Goal: Ask a question

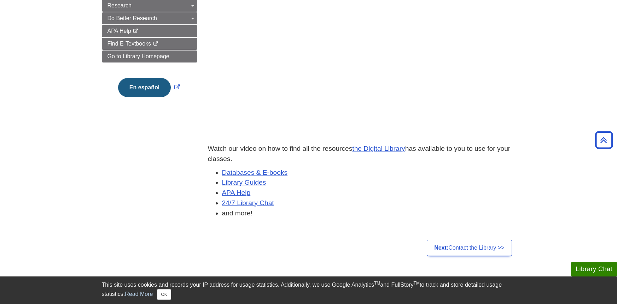
scroll to position [158, 0]
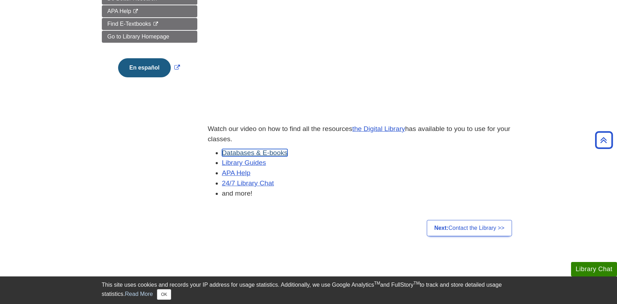
click at [276, 152] on link "Databases & E-books" at bounding box center [255, 152] width 66 height 7
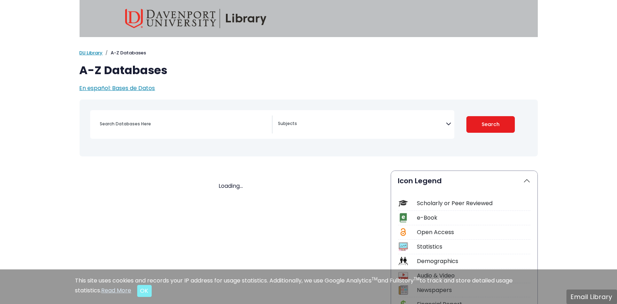
select select "Database Subject Filter"
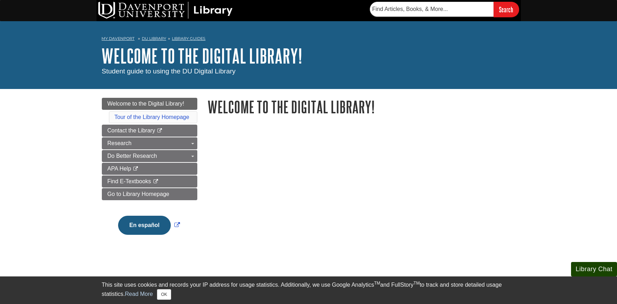
click at [597, 270] on button "Library Chat" at bounding box center [594, 269] width 46 height 14
click at [166, 295] on button "OK" at bounding box center [164, 295] width 14 height 11
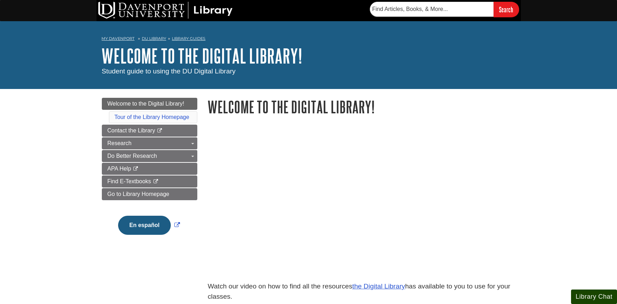
click at [588, 303] on button "Library Chat" at bounding box center [594, 297] width 46 height 14
